Goal: Transaction & Acquisition: Purchase product/service

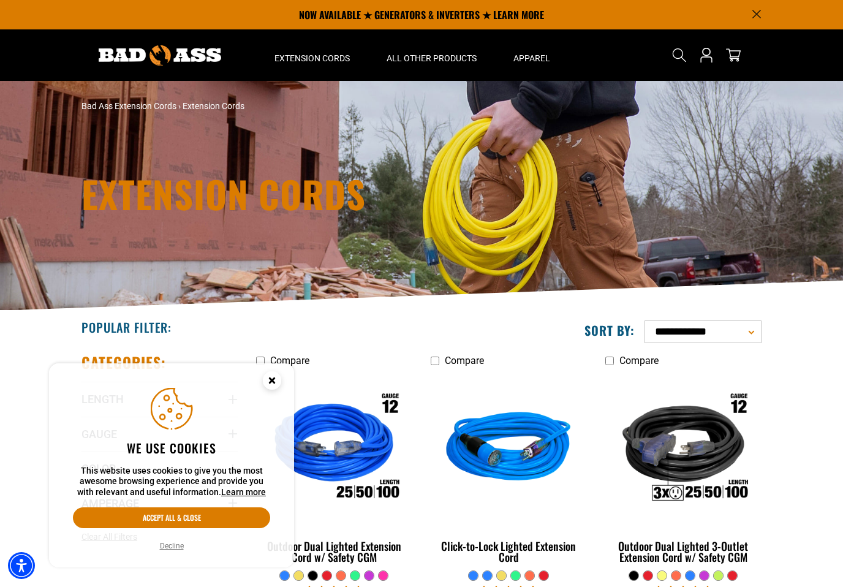
click at [274, 380] on circle "Close this option" at bounding box center [272, 380] width 18 height 18
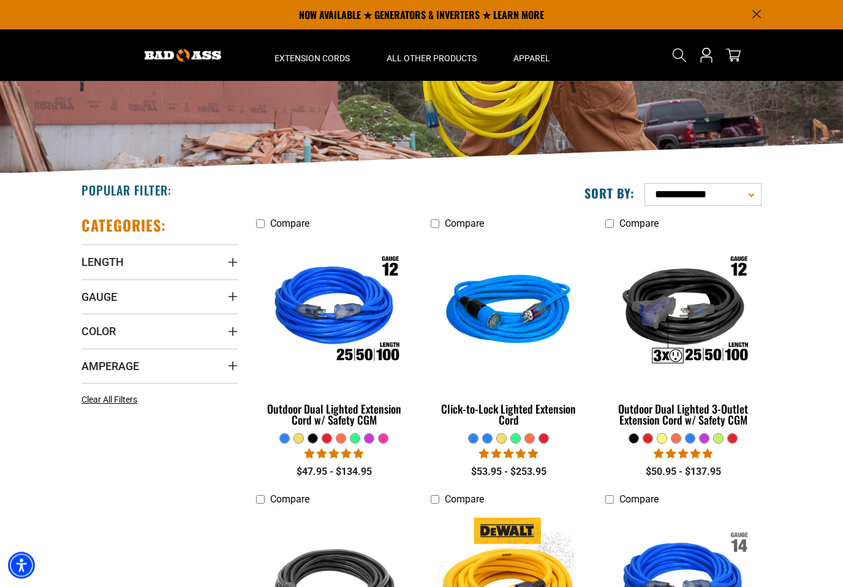
scroll to position [137, 0]
click at [94, 302] on span "Gauge" at bounding box center [99, 297] width 36 height 14
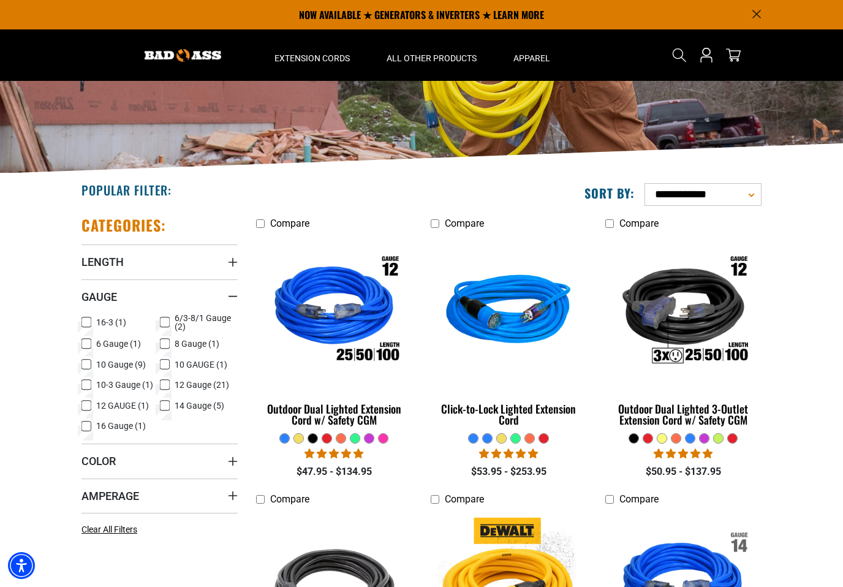
click at [88, 346] on icon at bounding box center [86, 344] width 10 height 16
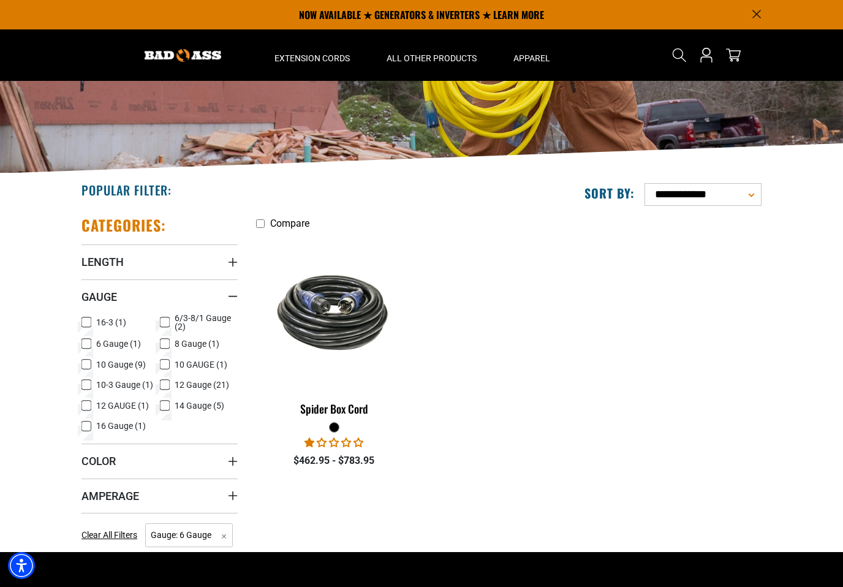
click at [306, 322] on img at bounding box center [334, 312] width 154 height 94
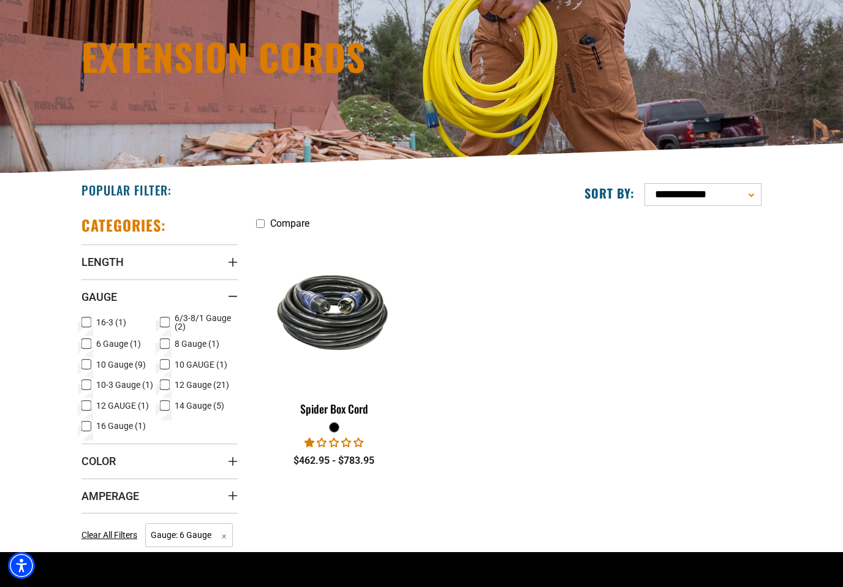
click at [162, 342] on icon at bounding box center [165, 344] width 10 height 16
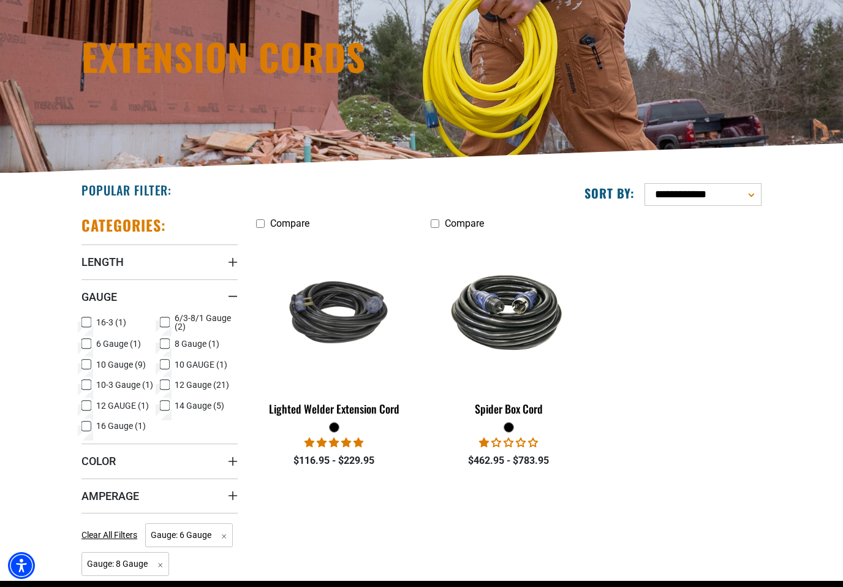
scroll to position [137, 0]
click at [86, 343] on icon at bounding box center [86, 344] width 7 height 7
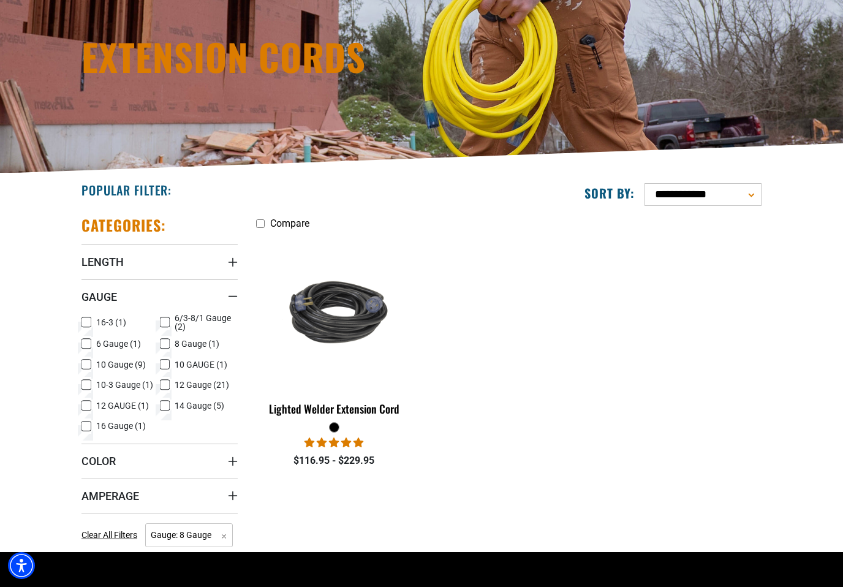
click at [170, 345] on label "8 Gauge (1) 8 Gauge (1 product)" at bounding box center [199, 344] width 78 height 16
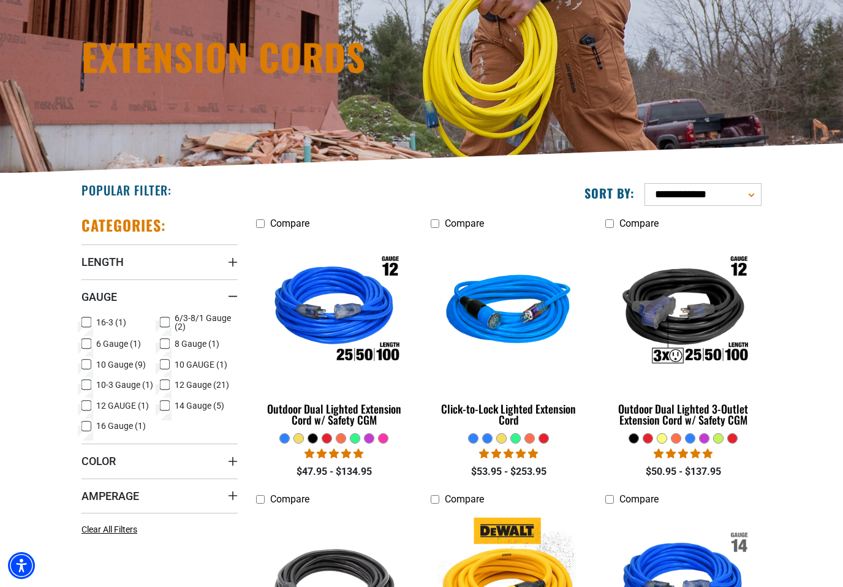
click at [83, 370] on icon at bounding box center [86, 364] width 10 height 16
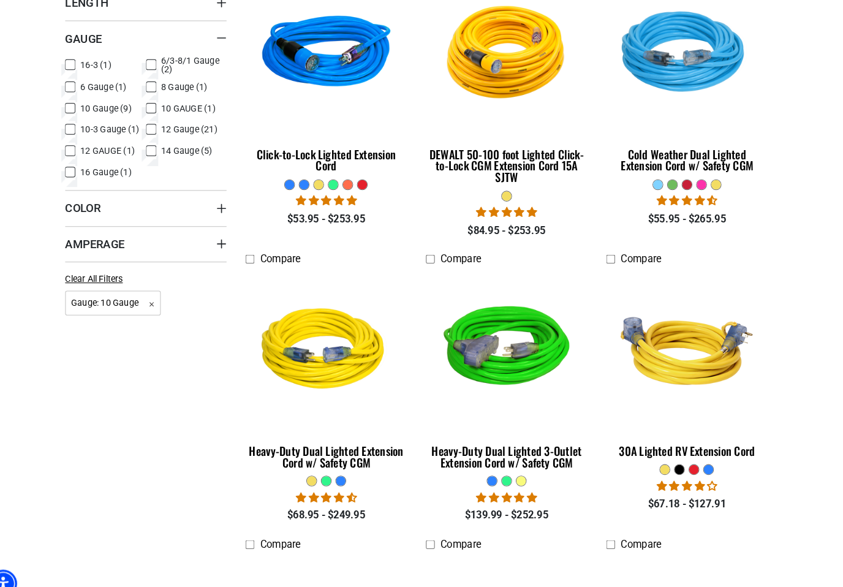
scroll to position [399, 0]
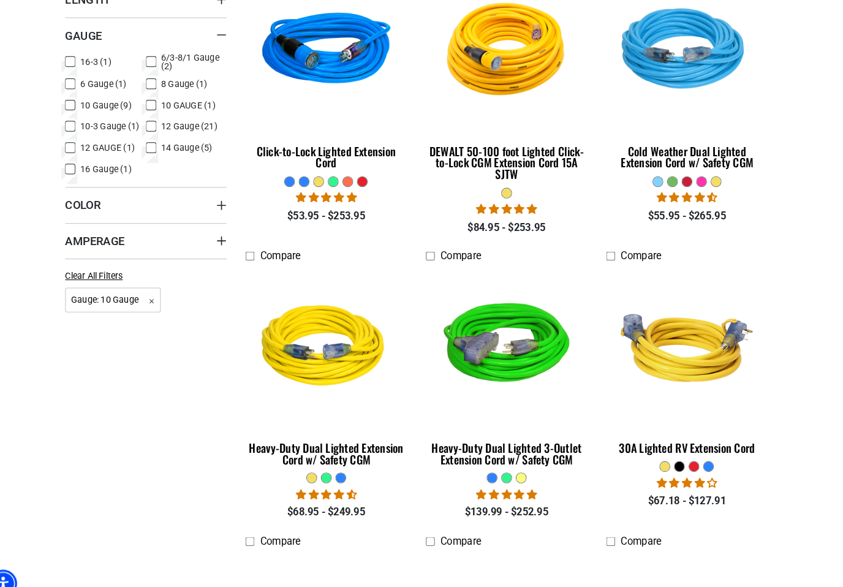
click at [809, 73] on section "**********" at bounding box center [421, 352] width 843 height 880
